Goal: Navigation & Orientation: Find specific page/section

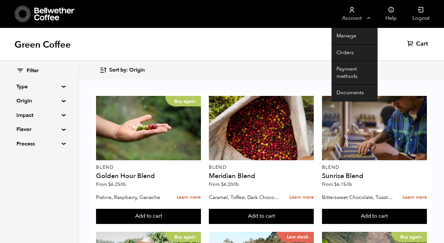
click at [364, 17] on link "Account" at bounding box center [352, 14] width 40 height 28
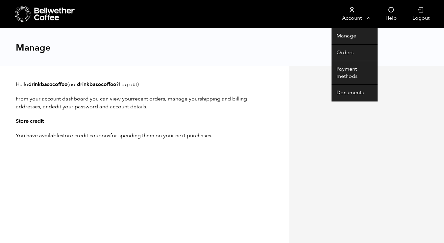
click at [370, 18] on link "Account" at bounding box center [352, 14] width 40 height 28
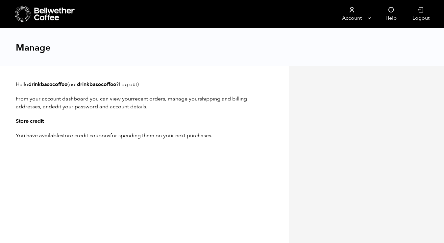
click at [54, 11] on icon at bounding box center [54, 14] width 41 height 13
